Goal: Check status: Check status

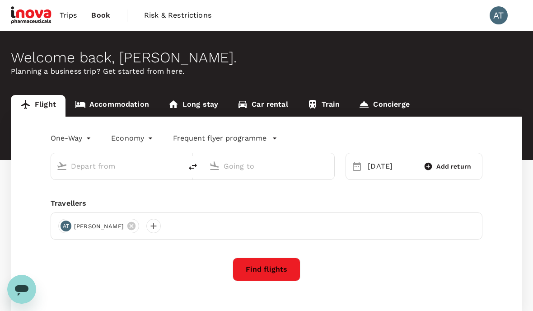
type input "Kuala Lumpur Intl ([GEOGRAPHIC_DATA])"
type input "[PERSON_NAME] (JHB)"
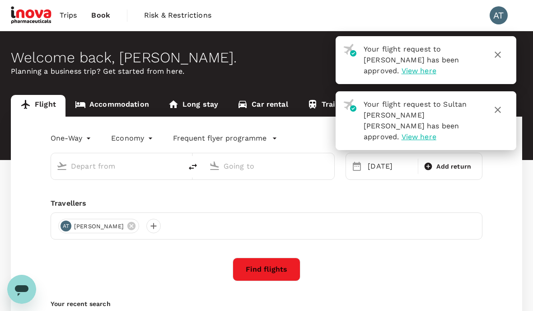
type input "Kuala Lumpur Intl ([GEOGRAPHIC_DATA])"
type input "[PERSON_NAME] (JHB)"
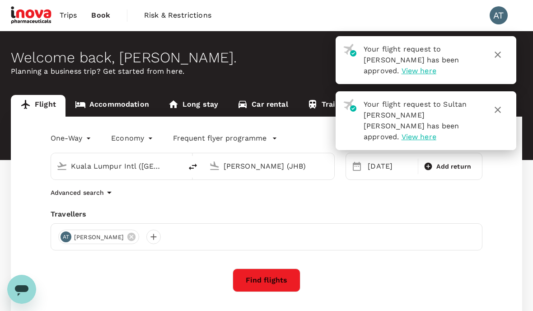
click at [110, 16] on link "Book" at bounding box center [100, 15] width 33 height 31
click at [73, 20] on span "Trips" at bounding box center [69, 15] width 18 height 11
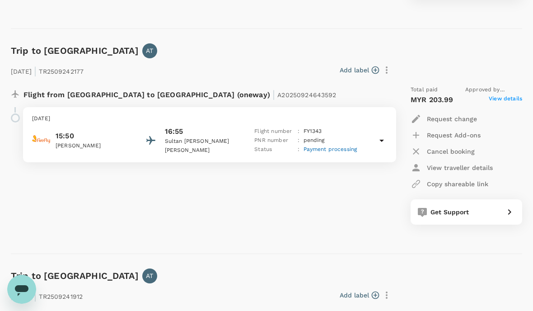
scroll to position [340, 0]
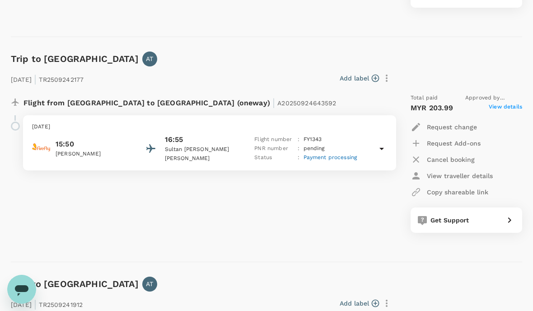
click at [351, 156] on span "Payment processing" at bounding box center [330, 157] width 54 height 6
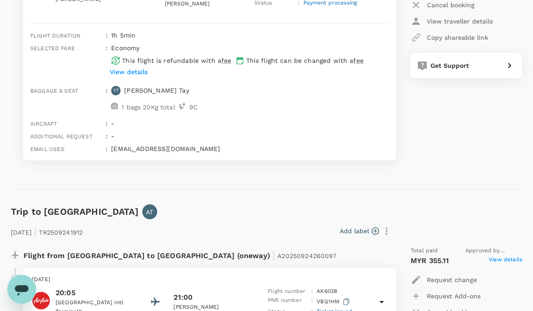
scroll to position [494, 0]
click at [142, 68] on p "View details" at bounding box center [129, 72] width 38 height 9
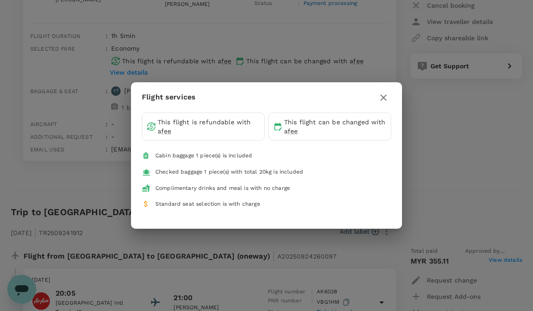
click at [384, 98] on icon "button" at bounding box center [383, 97] width 11 height 11
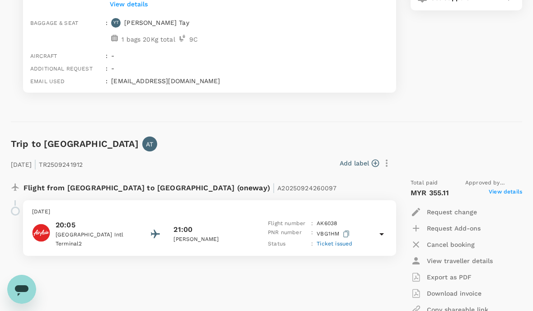
scroll to position [563, 0]
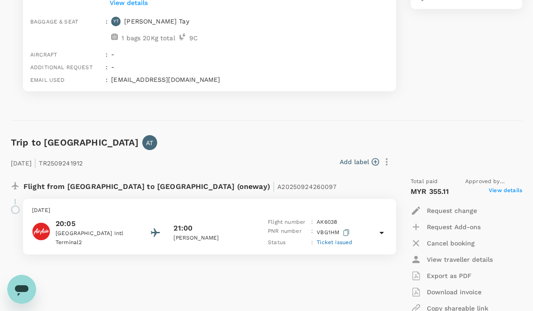
click at [345, 239] on span "Ticket issued" at bounding box center [334, 242] width 36 height 6
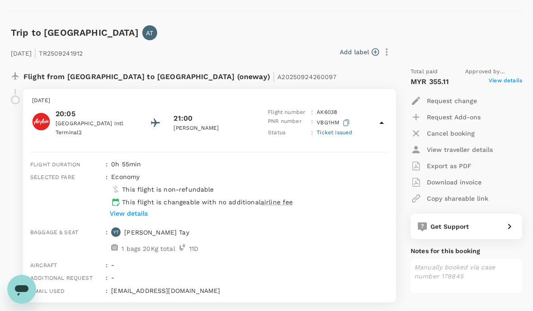
scroll to position [676, 0]
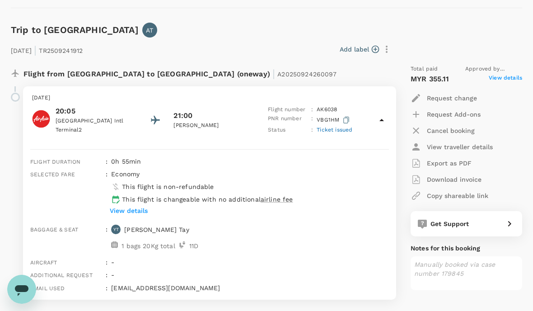
click at [141, 206] on p "View details" at bounding box center [129, 210] width 38 height 9
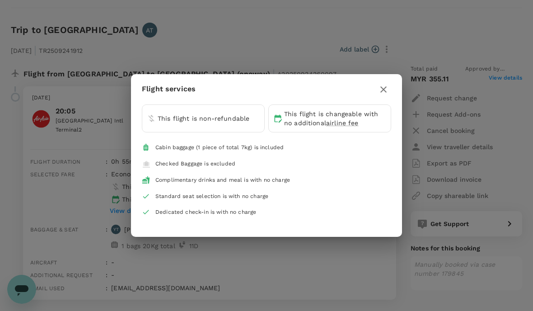
click at [386, 95] on icon "button" at bounding box center [383, 89] width 11 height 11
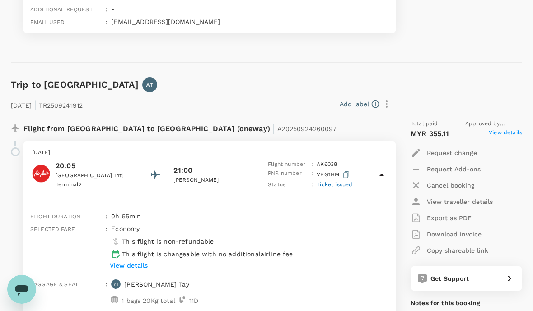
scroll to position [627, 0]
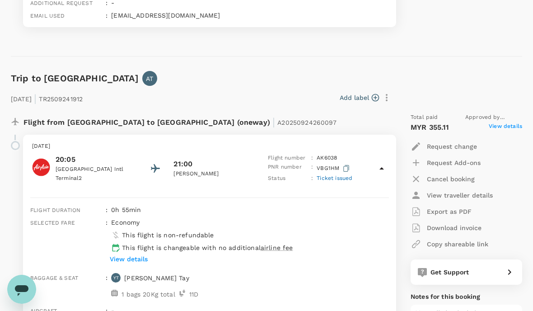
click at [386, 163] on icon at bounding box center [381, 168] width 11 height 11
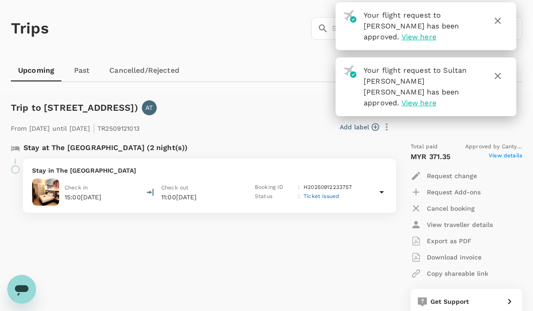
scroll to position [0, 0]
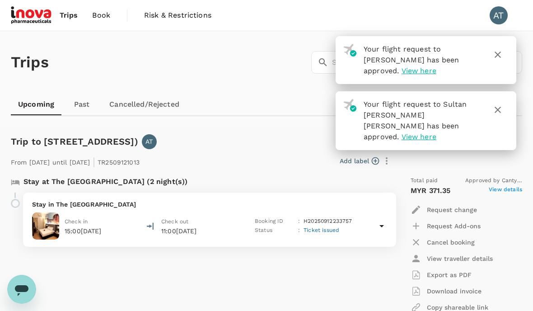
click at [401, 73] on span "View here" at bounding box center [418, 70] width 35 height 9
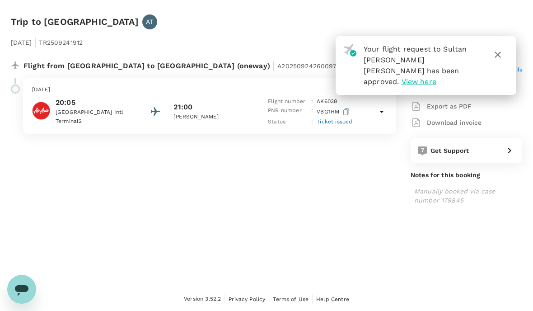
click at [425, 77] on span "View here" at bounding box center [418, 81] width 35 height 9
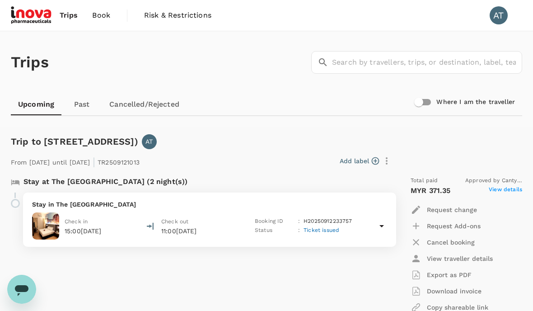
click at [334, 230] on span "Ticket issued" at bounding box center [321, 230] width 36 height 6
